Goal: Task Accomplishment & Management: Use online tool/utility

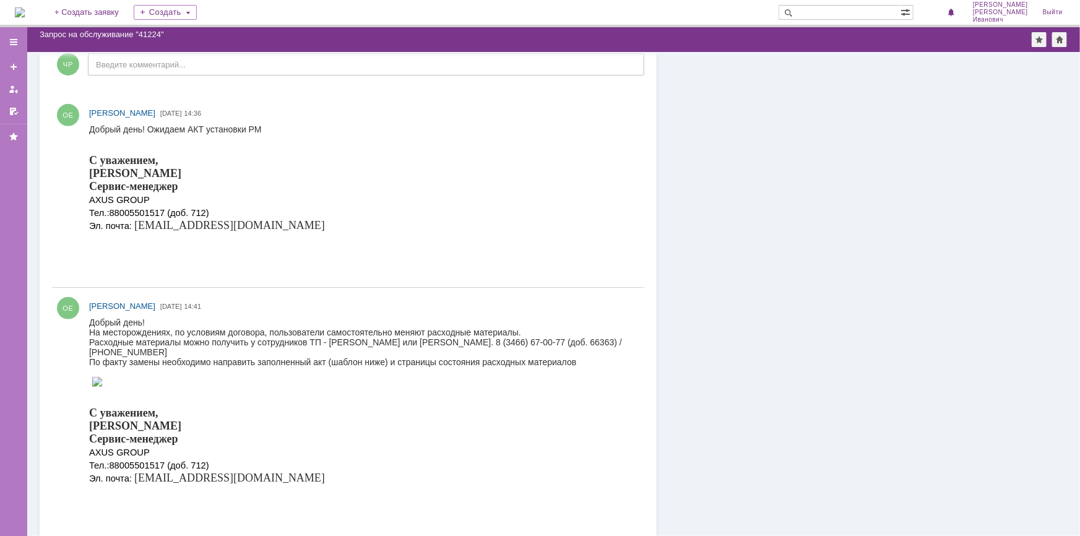
scroll to position [337, 0]
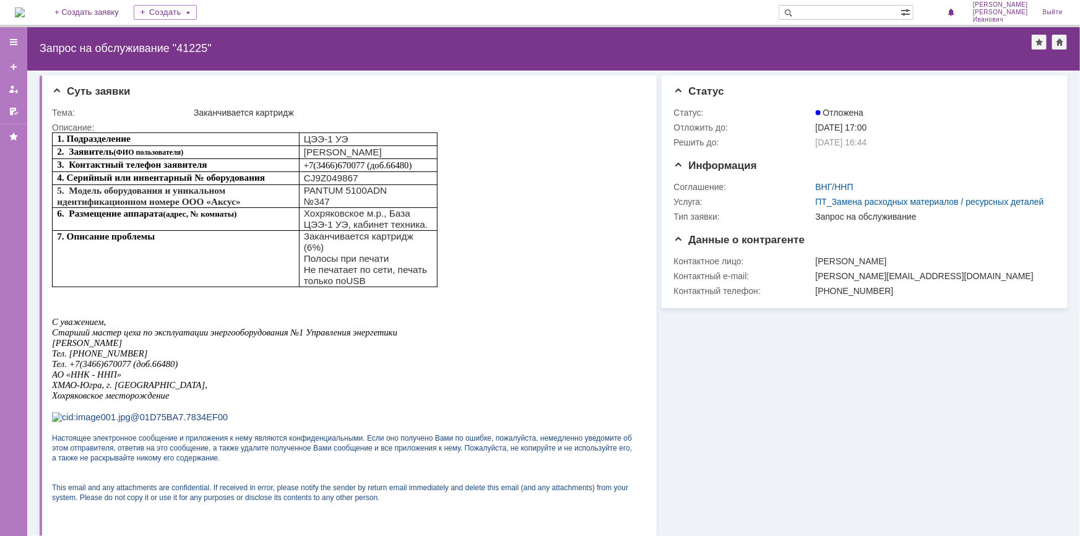
scroll to position [394, 0]
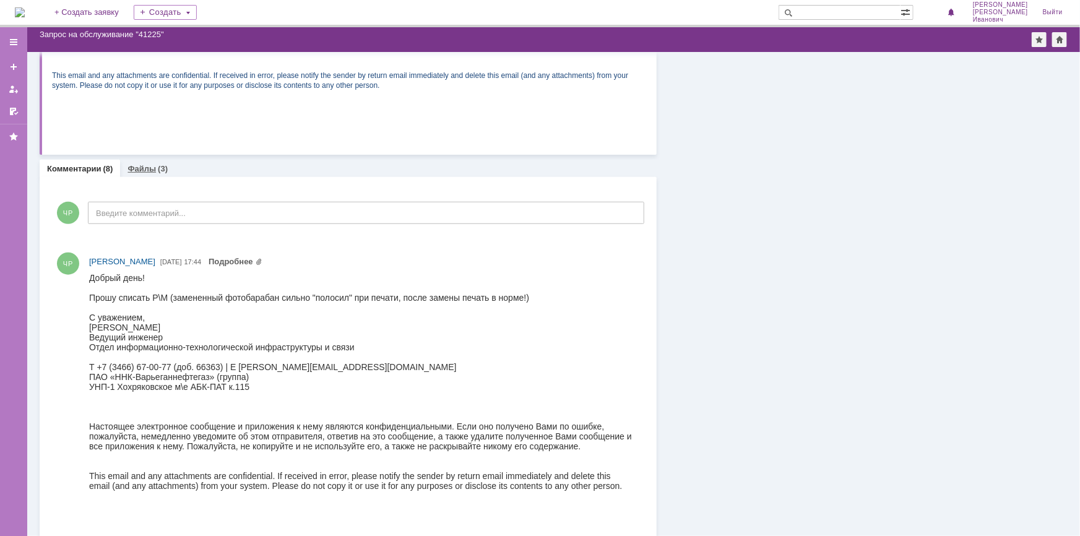
drag, startPoint x: 136, startPoint y: 168, endPoint x: 87, endPoint y: 104, distance: 80.5
click at [136, 168] on link "Файлы" at bounding box center [142, 168] width 28 height 9
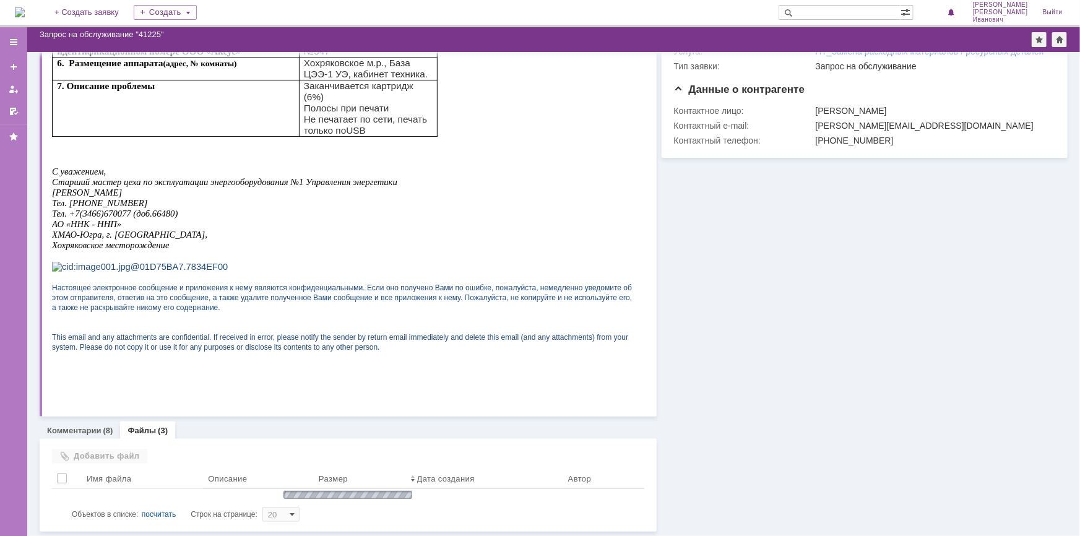
scroll to position [233, 0]
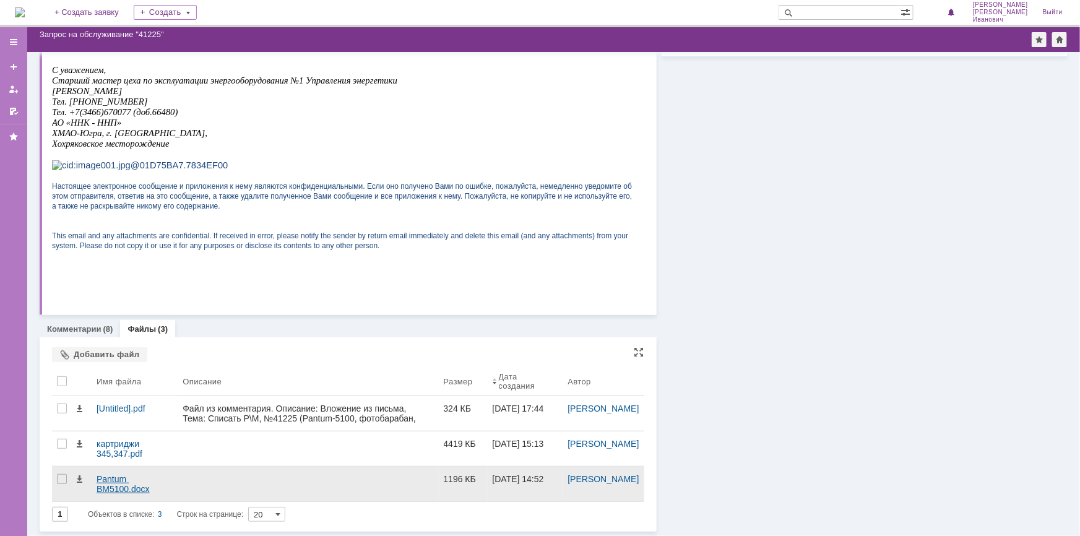
click at [166, 485] on div "Pantum BM5100.docx" at bounding box center [135, 484] width 76 height 20
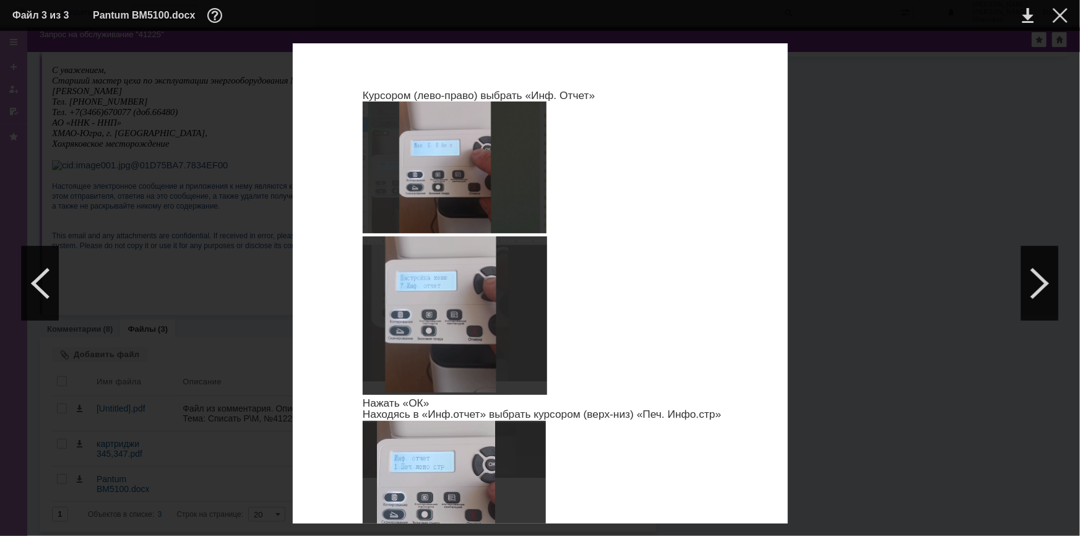
scroll to position [594, 0]
click at [1062, 20] on div at bounding box center [1060, 15] width 15 height 15
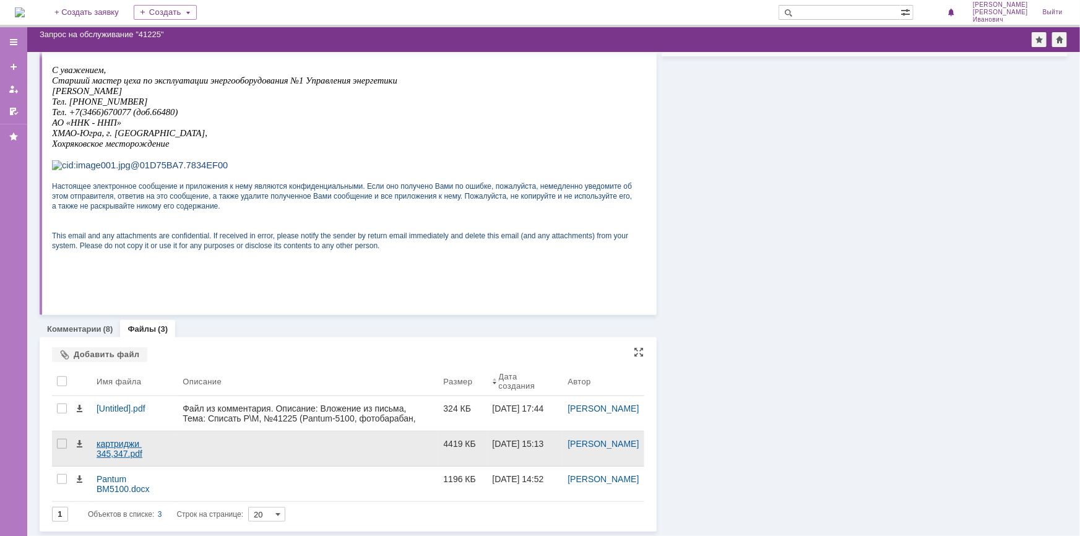
click at [118, 453] on div "картриджи 345,347.pdf" at bounding box center [135, 449] width 76 height 20
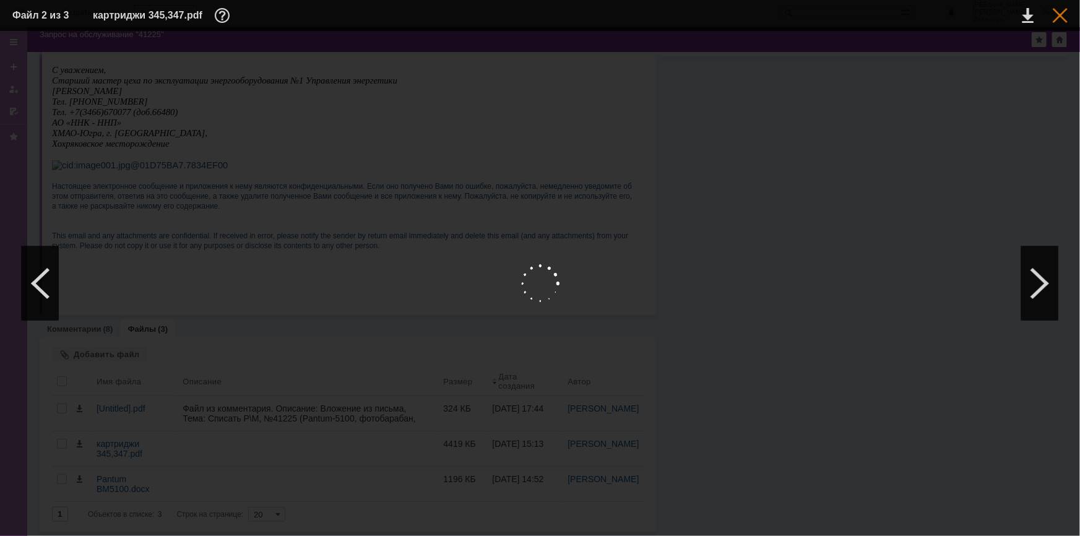
click at [1064, 19] on div at bounding box center [1060, 15] width 15 height 15
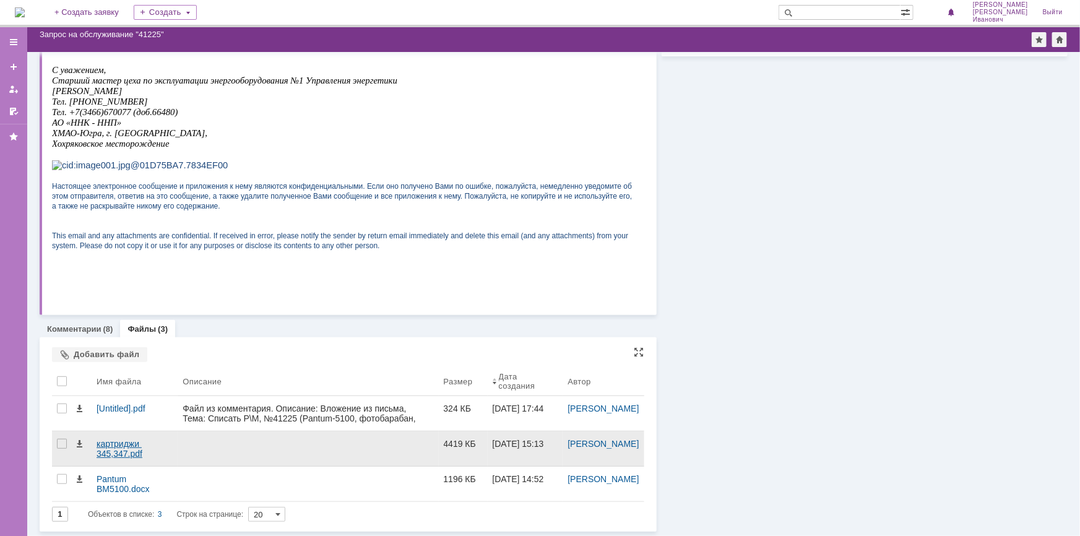
click at [119, 442] on div "картриджи 345,347.pdf" at bounding box center [135, 449] width 76 height 20
click at [127, 451] on div "картриджи 345,347.pdf" at bounding box center [135, 449] width 76 height 20
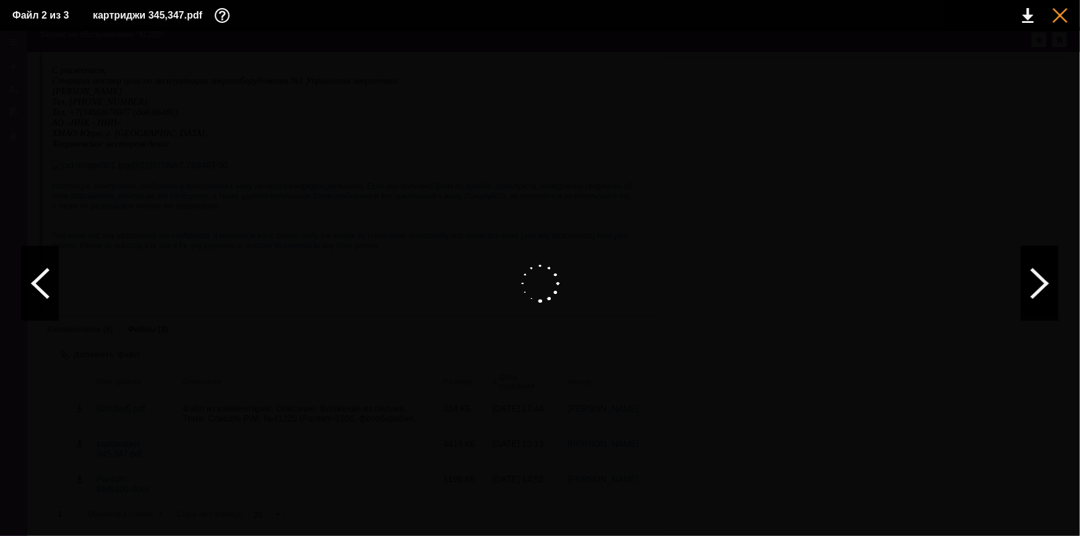
click at [1058, 16] on div at bounding box center [1060, 15] width 15 height 15
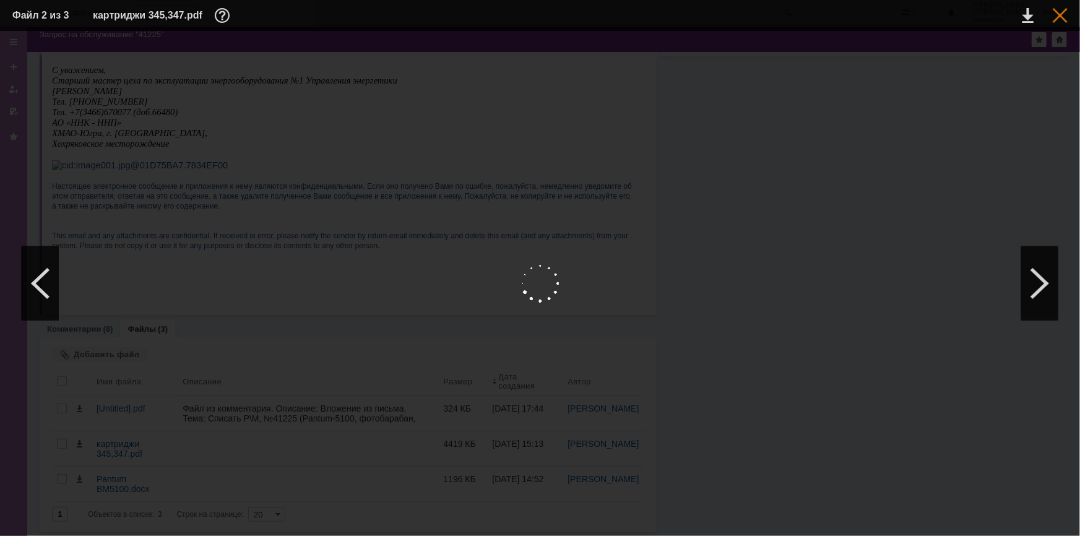
click at [1067, 8] on div at bounding box center [1060, 15] width 15 height 15
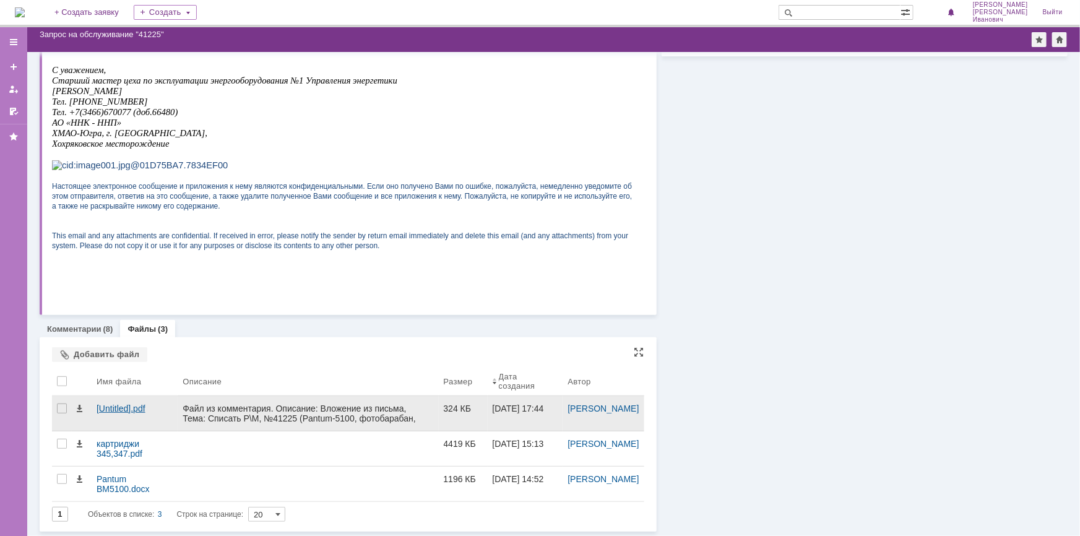
click at [107, 405] on div "[Untitled].pdf" at bounding box center [135, 409] width 76 height 10
click at [128, 407] on div "[Untitled].pdf" at bounding box center [135, 409] width 76 height 10
click at [128, 408] on div "[Untitled].pdf" at bounding box center [135, 409] width 76 height 10
click at [111, 407] on div "[Untitled].pdf" at bounding box center [135, 409] width 76 height 10
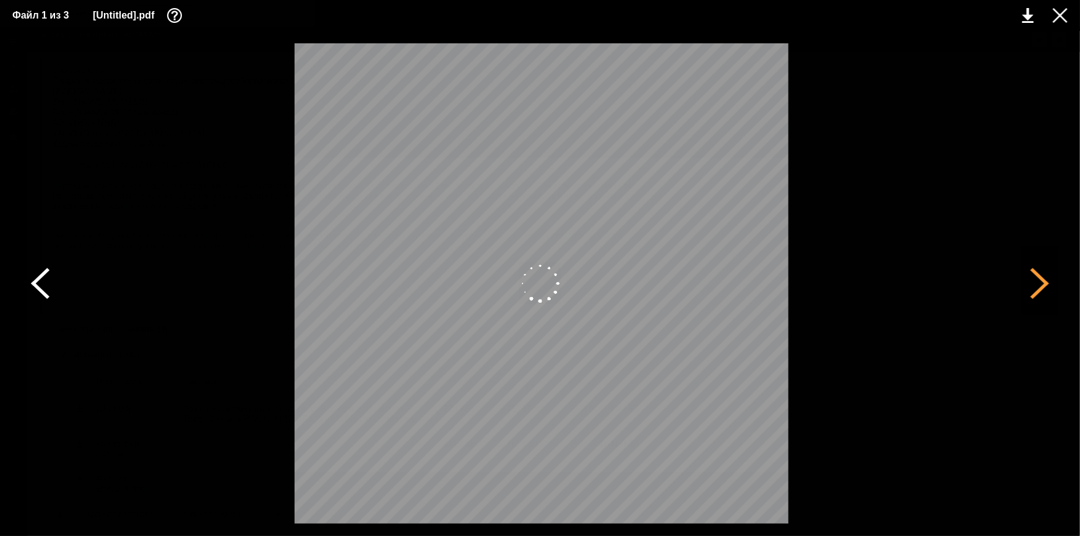
click at [1047, 285] on div at bounding box center [1039, 283] width 37 height 74
click at [1031, 290] on div at bounding box center [1039, 283] width 37 height 74
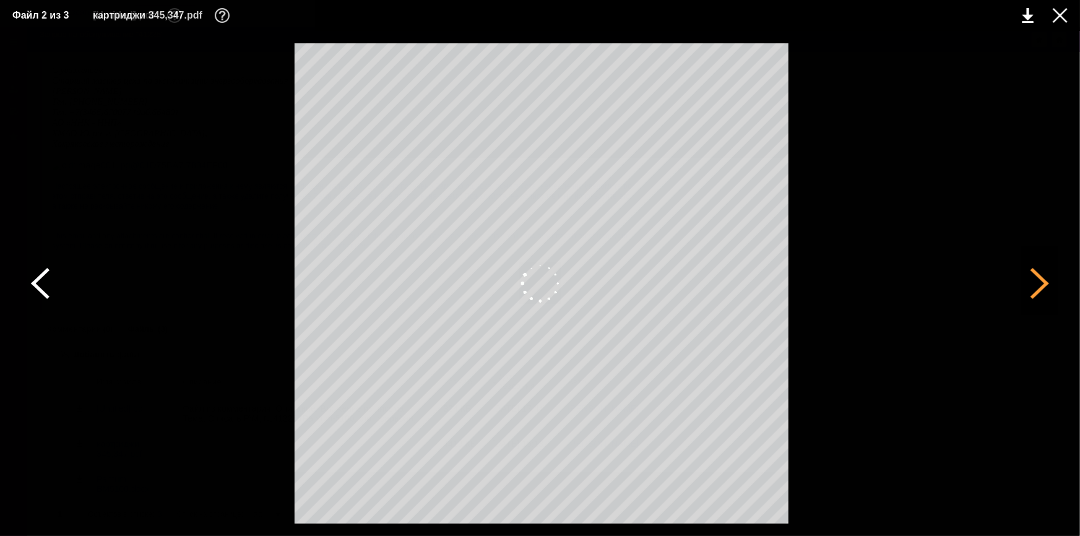
click at [1031, 290] on div at bounding box center [1039, 283] width 37 height 74
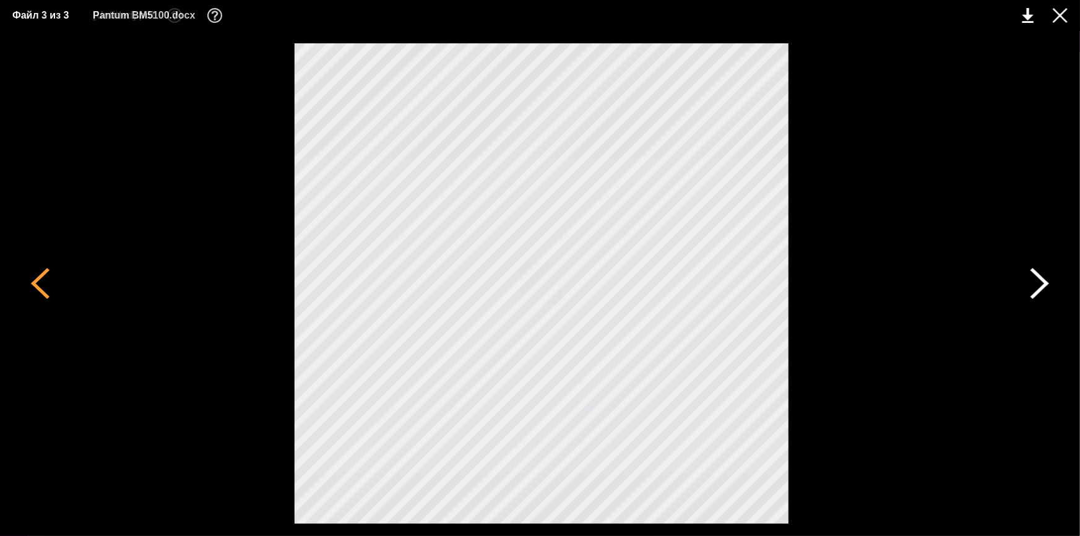
click at [51, 274] on div at bounding box center [40, 283] width 37 height 74
click at [52, 274] on div at bounding box center [40, 283] width 37 height 74
click at [1060, 12] on div at bounding box center [1060, 15] width 15 height 15
click at [1070, 12] on table "Файл 1 из 3 [Untitled].pdf" at bounding box center [540, 15] width 1080 height 31
click at [1064, 15] on div at bounding box center [1060, 15] width 15 height 15
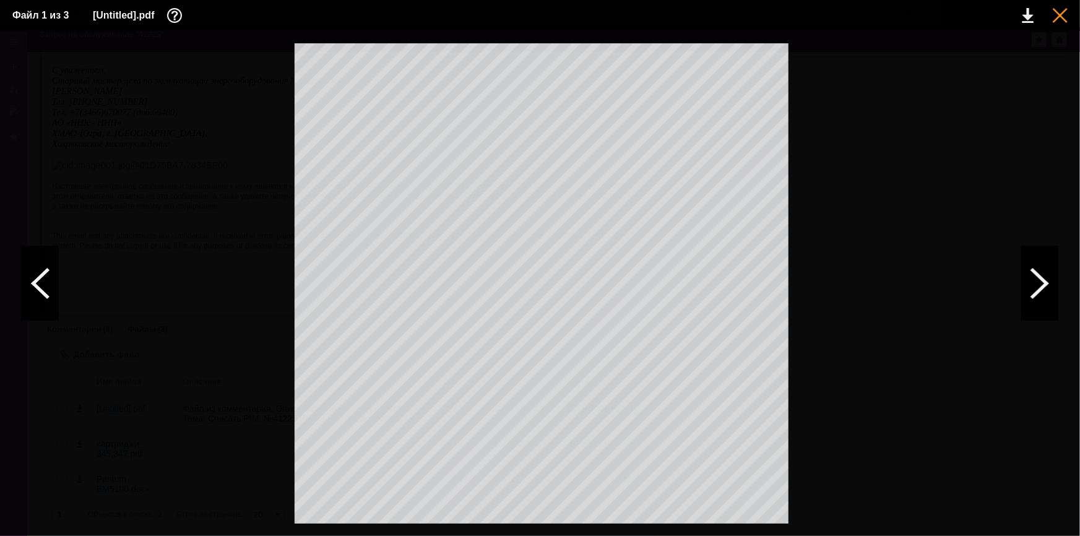
click at [1057, 18] on div at bounding box center [1060, 15] width 15 height 15
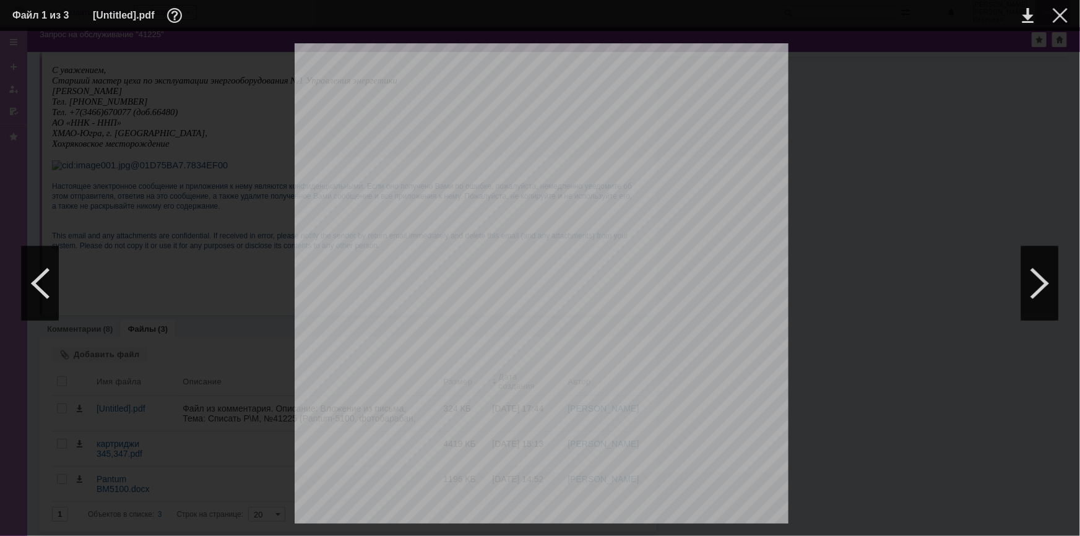
click at [1057, 18] on div at bounding box center [1060, 15] width 15 height 15
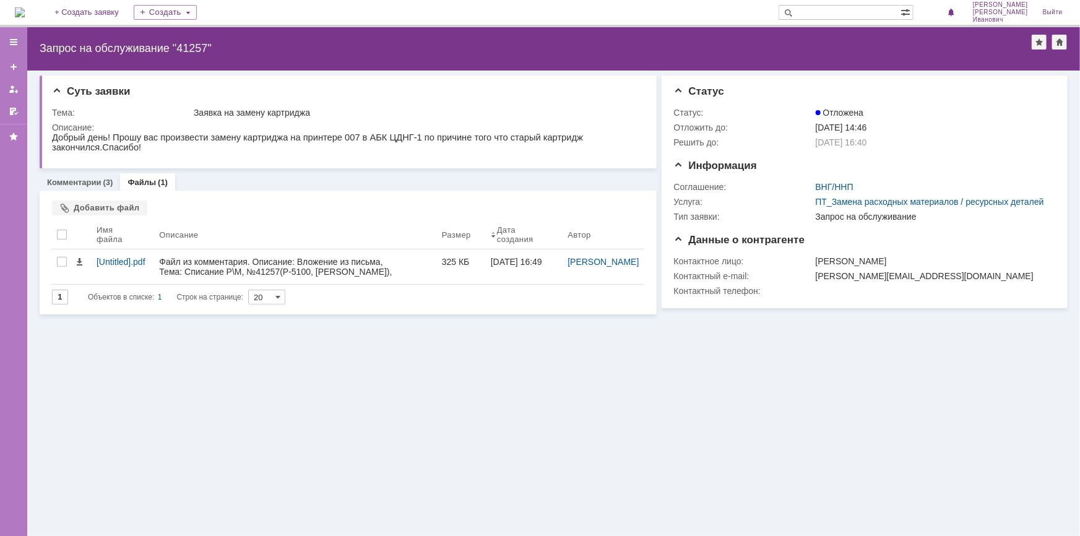
click at [189, 413] on div "Суть заявки Тема: Заявка на замену картриджа Описание: Комментарии (3) Файлы (1…" at bounding box center [553, 303] width 1053 height 465
